Goal: Transaction & Acquisition: Purchase product/service

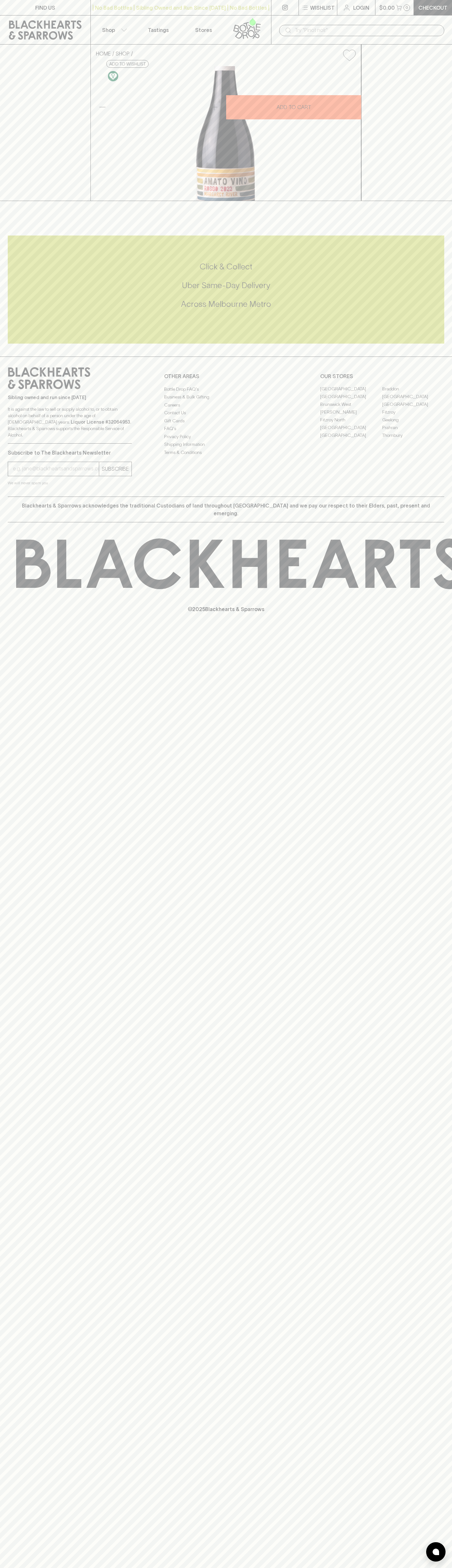
click at [46, 26] on icon at bounding box center [45, 30] width 81 height 19
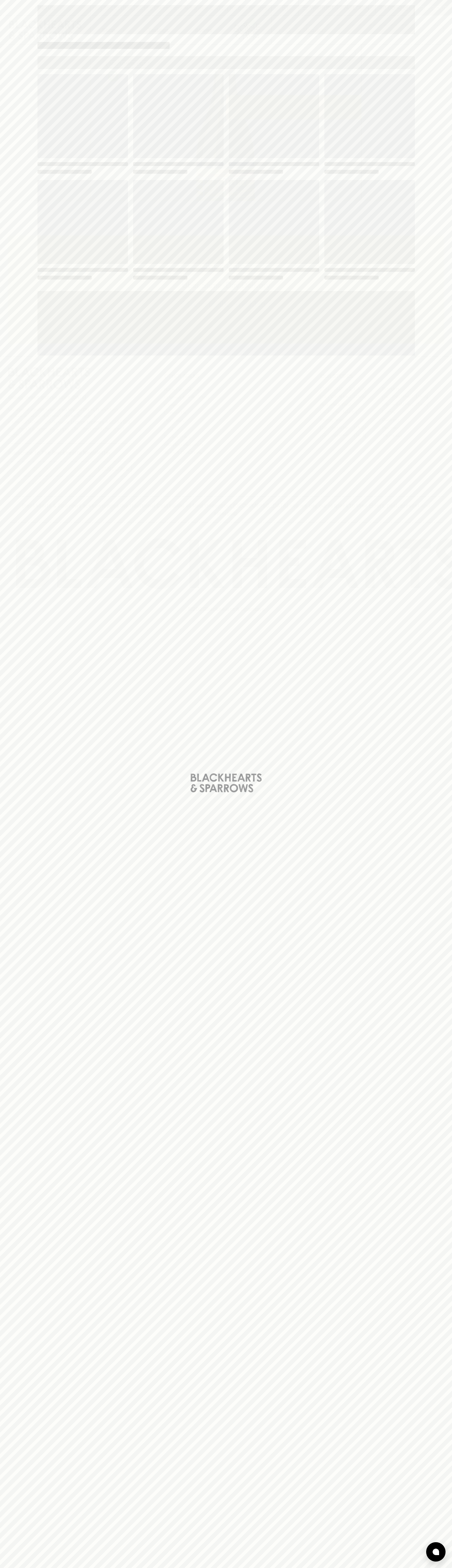
click at [426, 1391] on div "Loading" at bounding box center [226, 784] width 452 height 1568
click at [338, 1567] on html "FIND US | No Bad Bottles | Sibling Owned and Run Since 2006 | No Bad Bottles | …" at bounding box center [226, 784] width 452 height 1568
click at [12, 1122] on div "Loading" at bounding box center [226, 784] width 452 height 1568
